Goal: Find contact information: Obtain details needed to contact an individual or organization

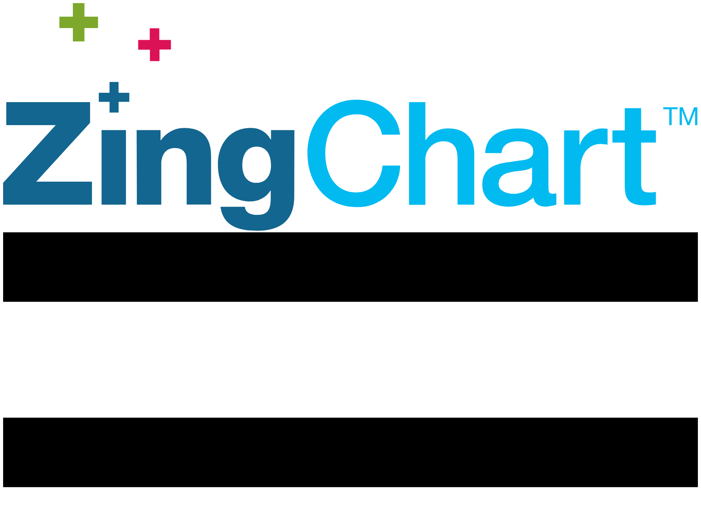
drag, startPoint x: 0, startPoint y: 0, endPoint x: 225, endPoint y: 11, distance: 224.8
select select "other"
